Goal: Information Seeking & Learning: Learn about a topic

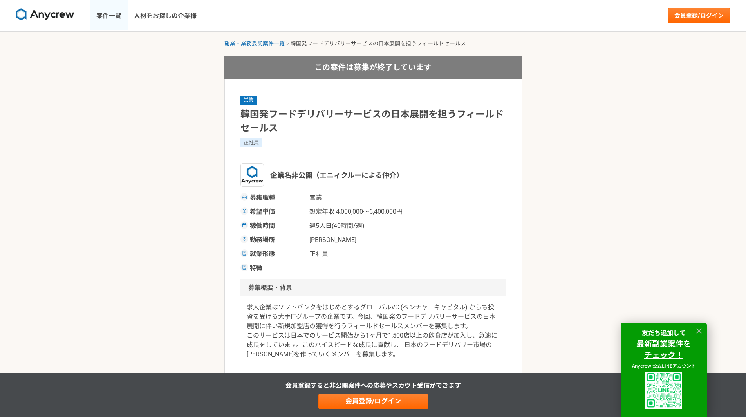
click at [110, 18] on link "案件一覧" at bounding box center [109, 15] width 38 height 31
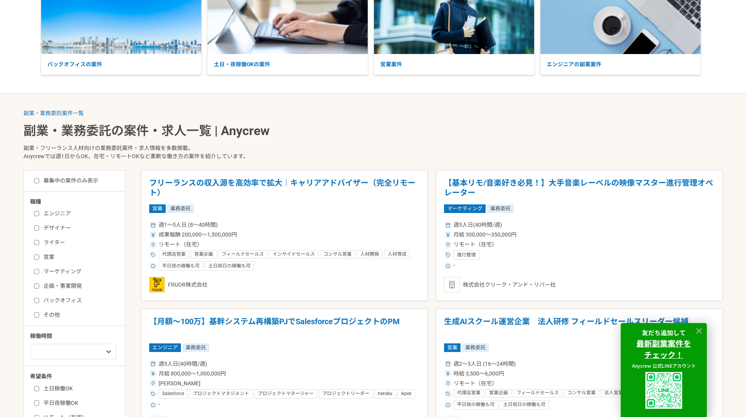
scroll to position [117, 0]
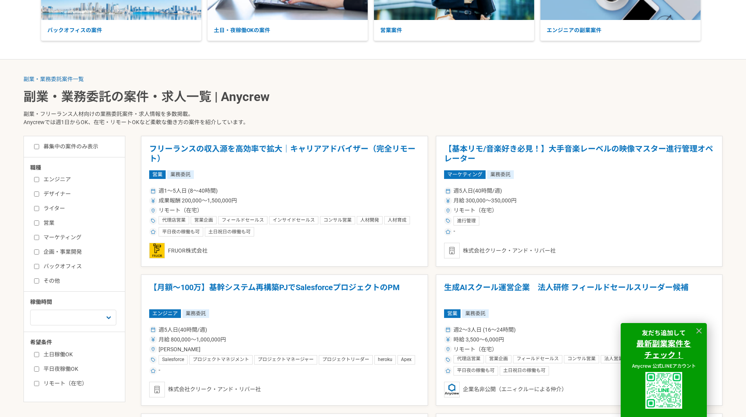
click at [33, 266] on div "エンジニア デザイナー ライター 営業 マーケティング 企画・事業開発 バックオフィス その他" at bounding box center [77, 229] width 94 height 112
click at [35, 267] on input "バックオフィス" at bounding box center [36, 266] width 5 height 5
checkbox input "true"
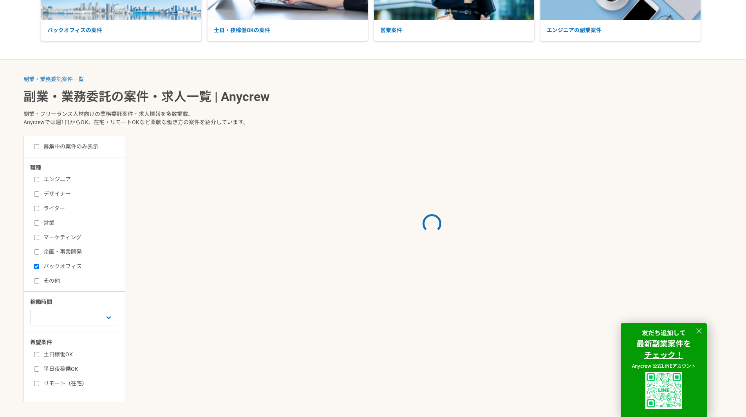
click at [38, 279] on input "その他" at bounding box center [36, 280] width 5 height 5
checkbox input "true"
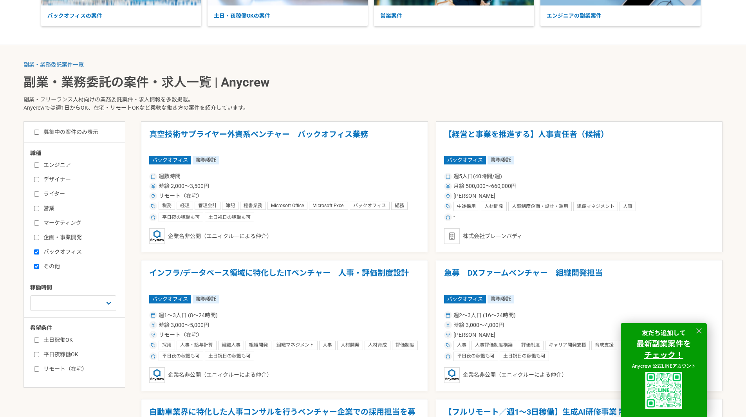
scroll to position [196, 0]
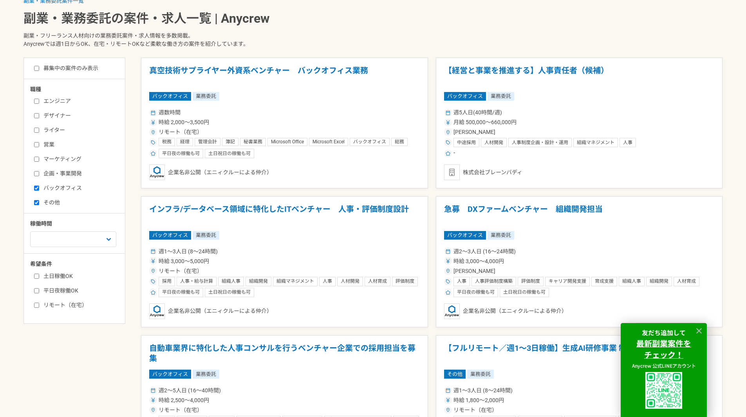
click at [36, 306] on input "リモート（在宅）" at bounding box center [36, 305] width 5 height 5
checkbox input "true"
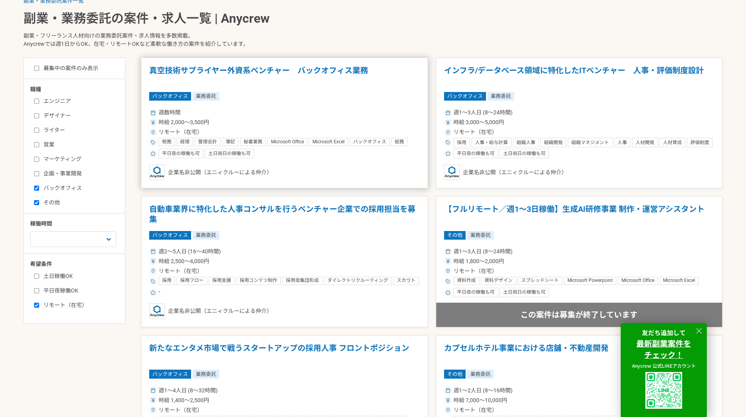
click at [261, 70] on h1 "真空技術サプライヤー外資系ベンチャー　バックオフィス業務" at bounding box center [284, 76] width 271 height 20
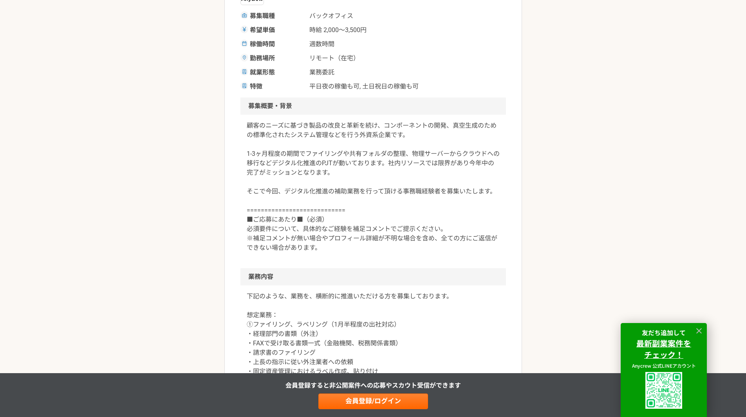
scroll to position [196, 0]
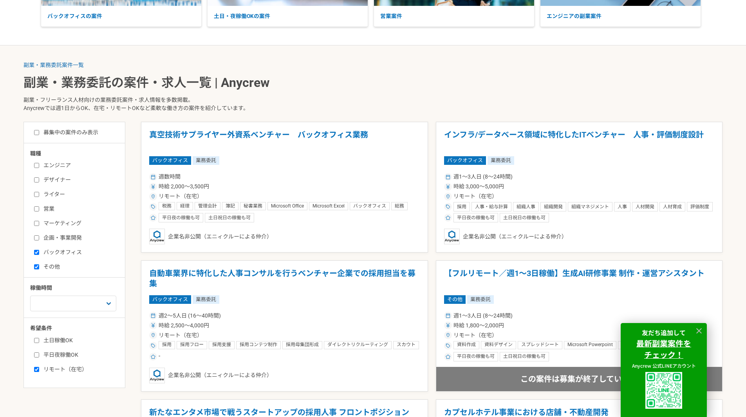
scroll to position [196, 0]
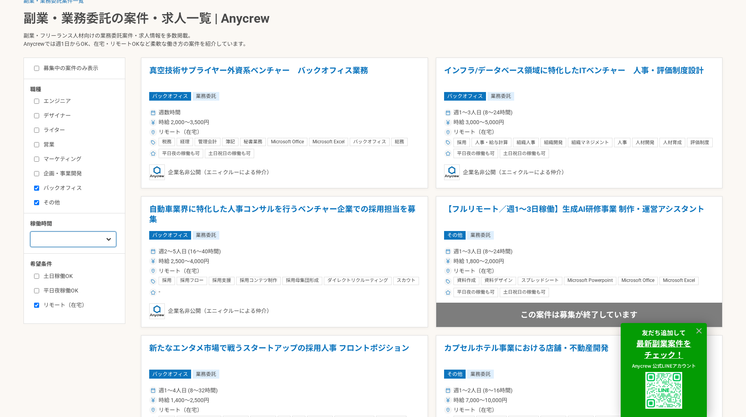
click at [99, 242] on select "週1人日（8時間）以下 週2人日（16時間）以下 週3人日（24時間）以下 週4人日（32時間）以下 週5人日（40時間）以下" at bounding box center [73, 239] width 86 height 16
select select "4"
click at [30, 231] on select "週1人日（8時間）以下 週2人日（16時間）以下 週3人日（24時間）以下 週4人日（32時間）以下 週5人日（40時間）以下" at bounding box center [73, 239] width 86 height 16
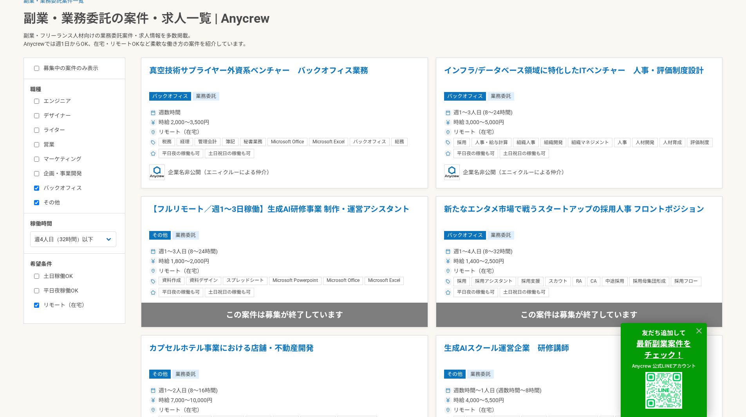
drag, startPoint x: 561, startPoint y: 209, endPoint x: 535, endPoint y: 212, distance: 26.8
click at [535, 212] on h1 "新たなエンタメ市場で戦うスタートアップの採用人事 フロントポジション" at bounding box center [579, 214] width 271 height 20
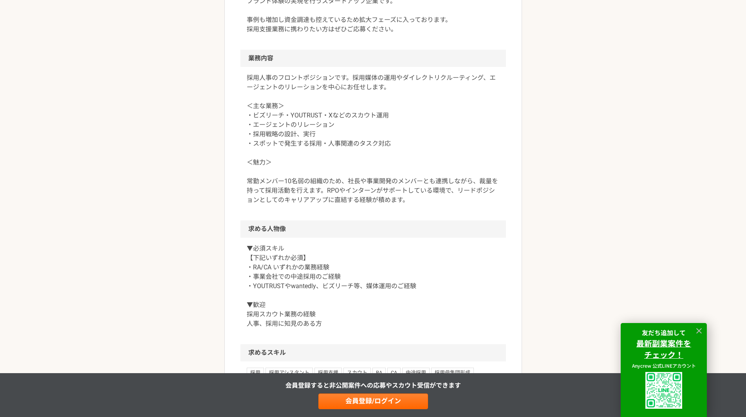
scroll to position [352, 0]
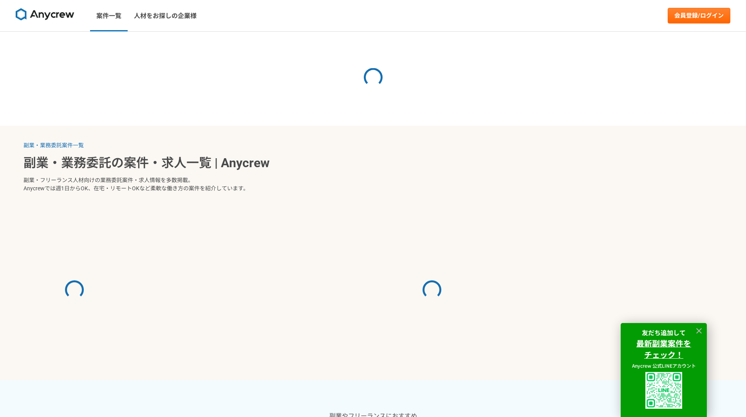
select select "4"
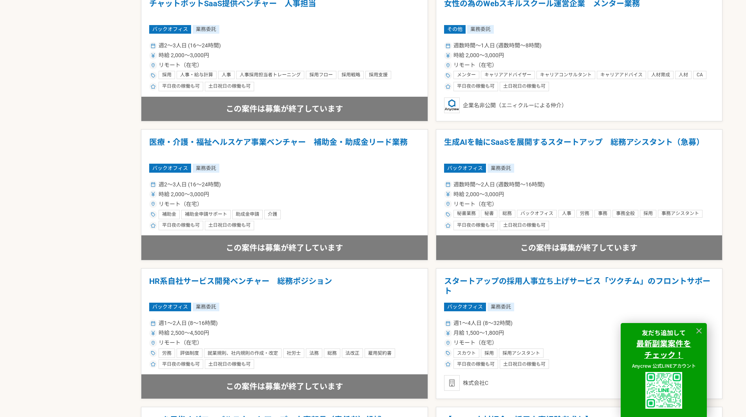
scroll to position [705, 0]
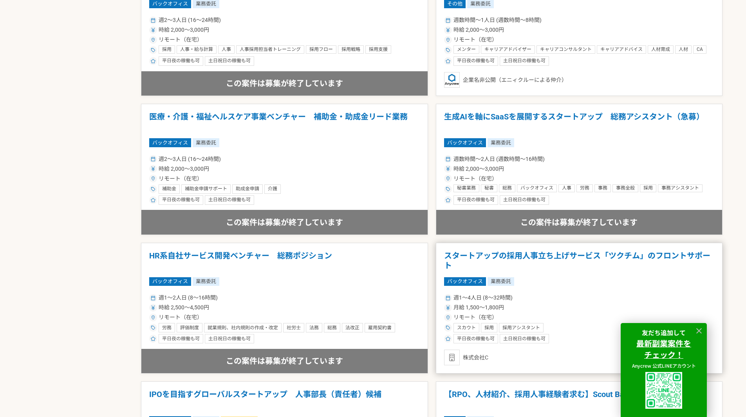
click at [537, 258] on h1 "スタートアップの採用人事立ち上げサービス「ツクチム」のフロントサポート" at bounding box center [579, 261] width 271 height 20
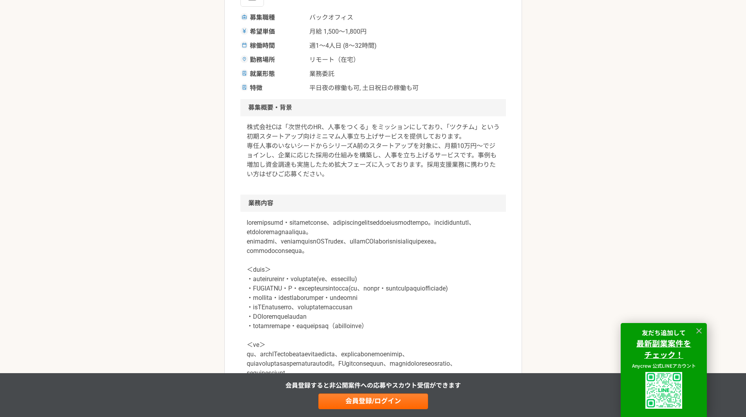
scroll to position [274, 0]
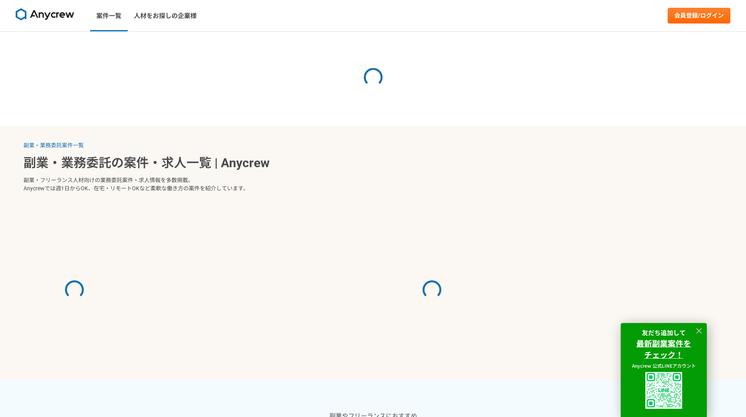
select select "4"
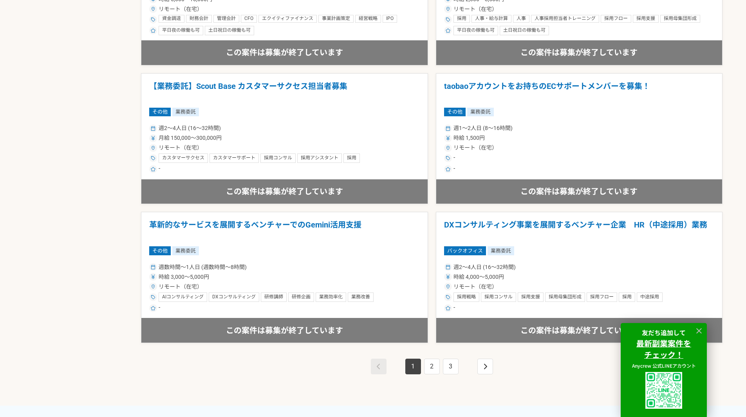
scroll to position [1292, 0]
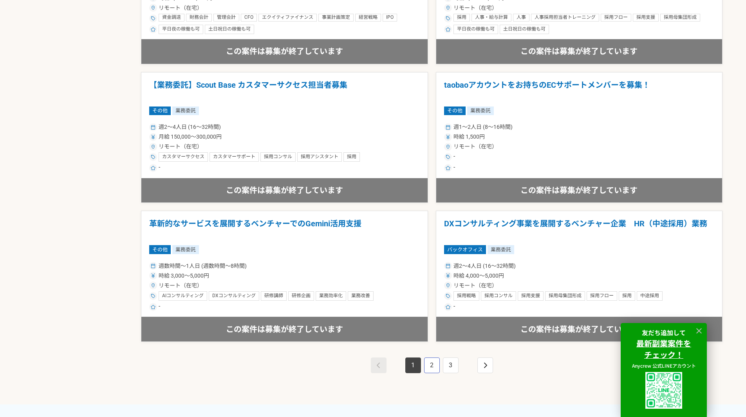
click at [431, 366] on link "2" at bounding box center [432, 365] width 16 height 16
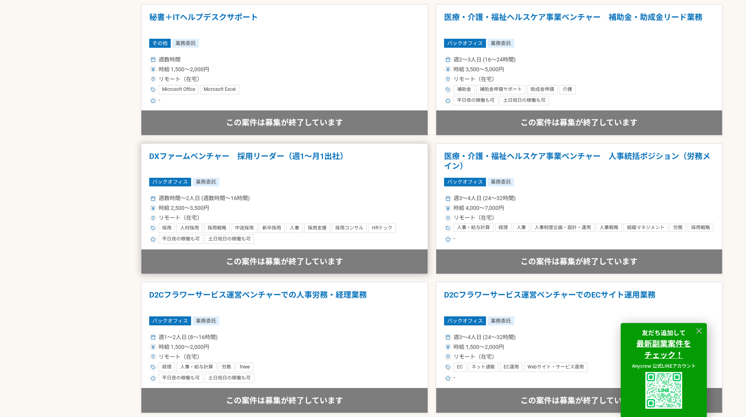
scroll to position [548, 0]
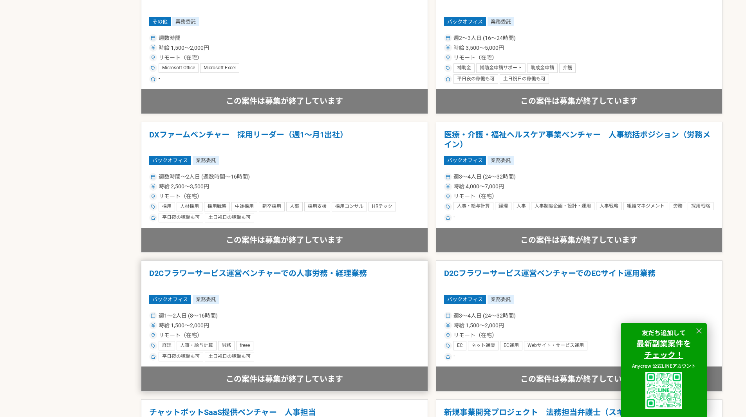
drag, startPoint x: 249, startPoint y: 274, endPoint x: 365, endPoint y: 312, distance: 122.4
click at [365, 312] on div "週1〜2人日 (8〜16時間)" at bounding box center [284, 316] width 271 height 8
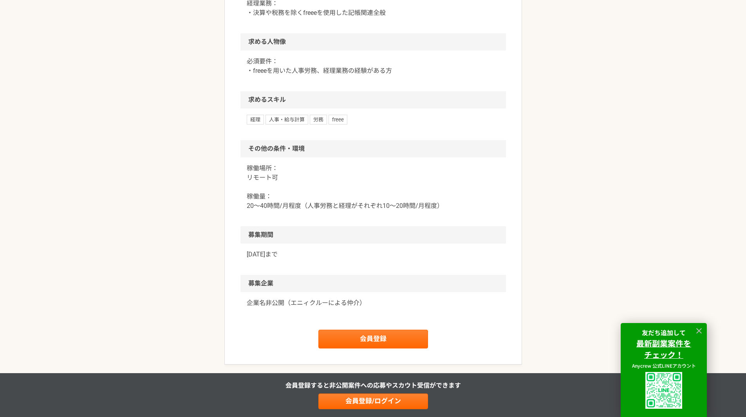
scroll to position [431, 0]
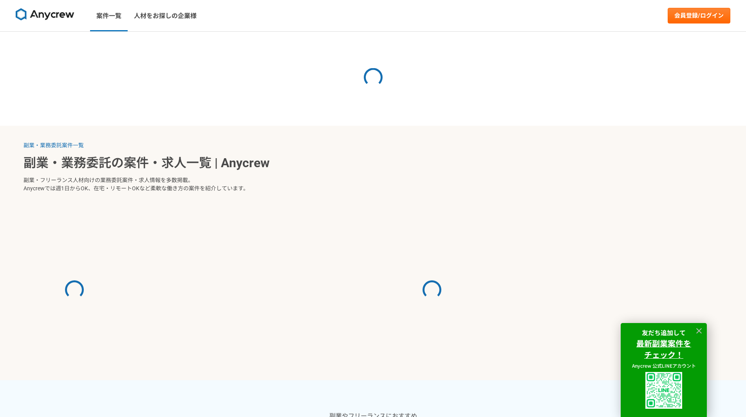
select select "4"
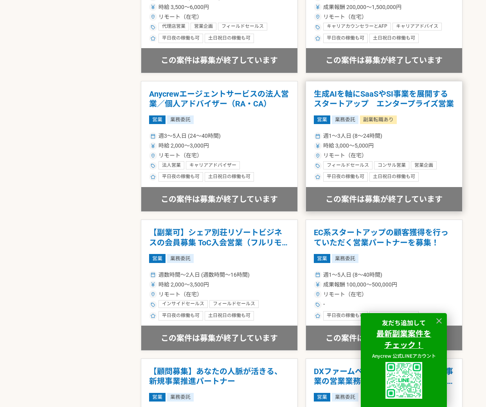
scroll to position [979, 0]
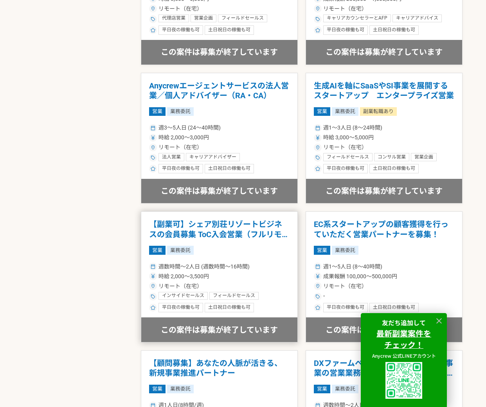
drag, startPoint x: 226, startPoint y: 228, endPoint x: 194, endPoint y: 223, distance: 32.4
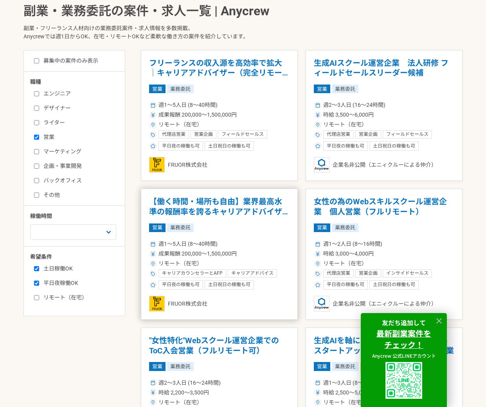
scroll to position [117, 0]
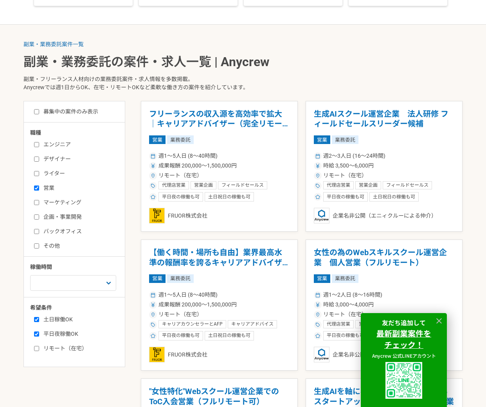
click at [34, 348] on input "リモート（在宅）" at bounding box center [36, 348] width 5 height 5
checkbox input "true"
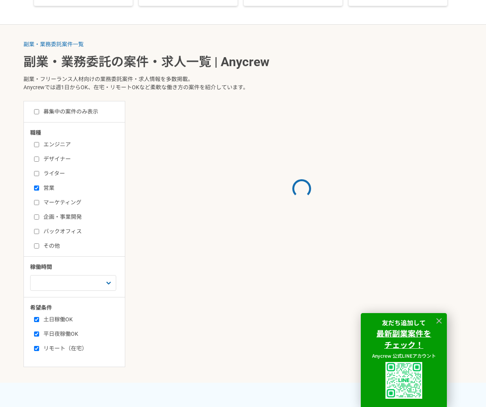
click at [35, 336] on input "平日夜稼働OK" at bounding box center [36, 334] width 5 height 5
checkbox input "false"
click at [34, 317] on input "土日稼働OK" at bounding box center [36, 319] width 5 height 5
checkbox input "false"
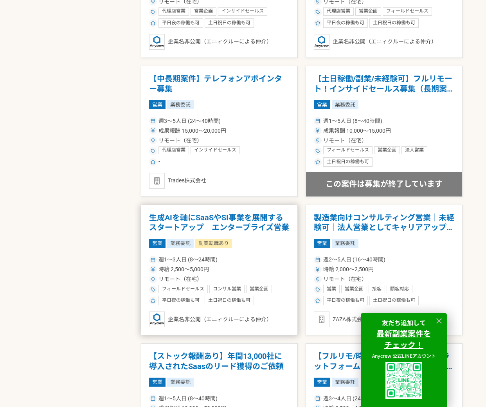
scroll to position [901, 0]
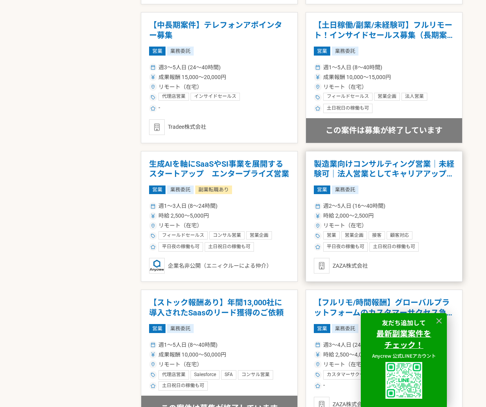
click at [352, 171] on h1 "製造業向けコンサルティング営業｜未経験可｜法人営業としてキャリアアップしたい方" at bounding box center [384, 169] width 141 height 20
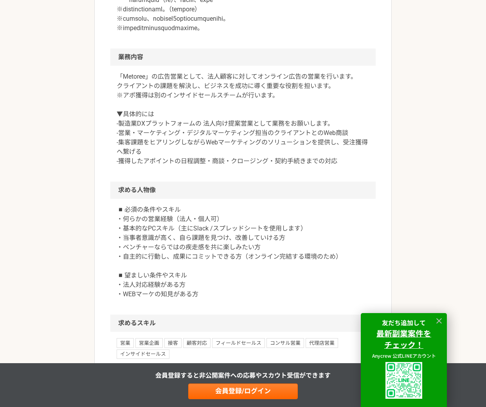
scroll to position [666, 0]
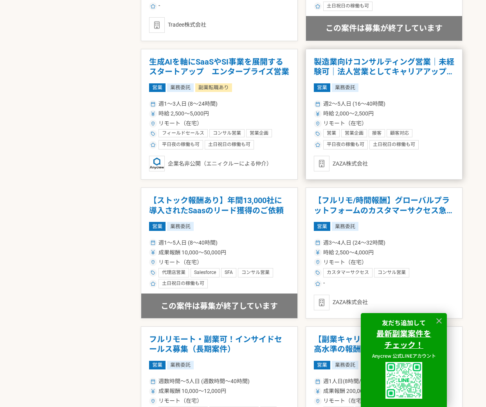
scroll to position [1057, 0]
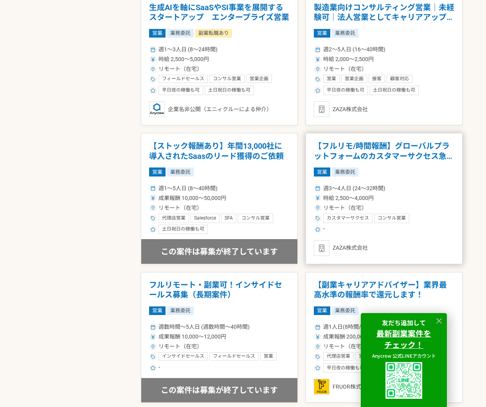
click at [403, 150] on h1 "【フルリモ/時間報酬】グローバルプラットフォームのカスタマーサクセス急募！" at bounding box center [384, 151] width 141 height 20
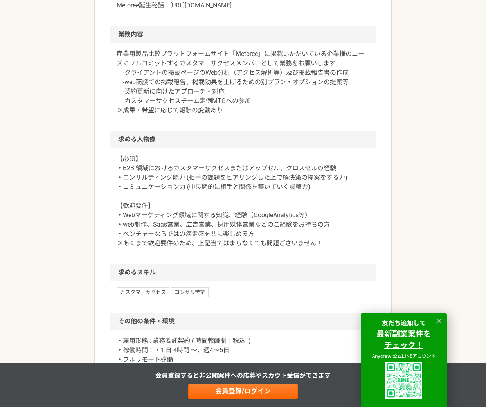
scroll to position [392, 0]
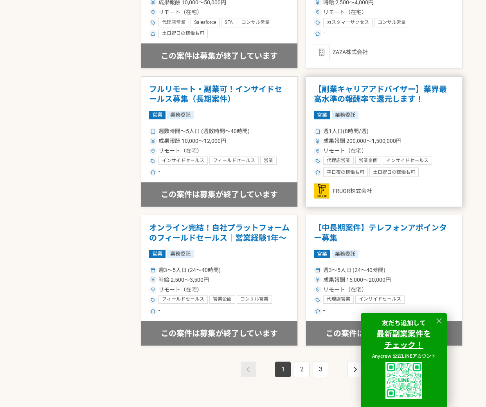
scroll to position [1292, 0]
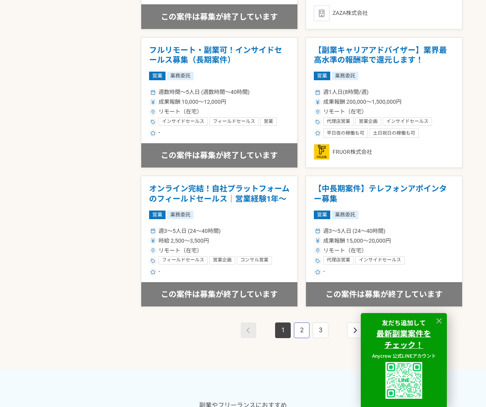
click at [298, 331] on link "2" at bounding box center [302, 331] width 16 height 16
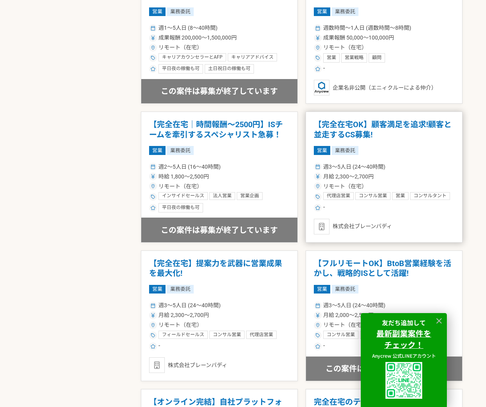
scroll to position [1135, 0]
